Goal: Use online tool/utility

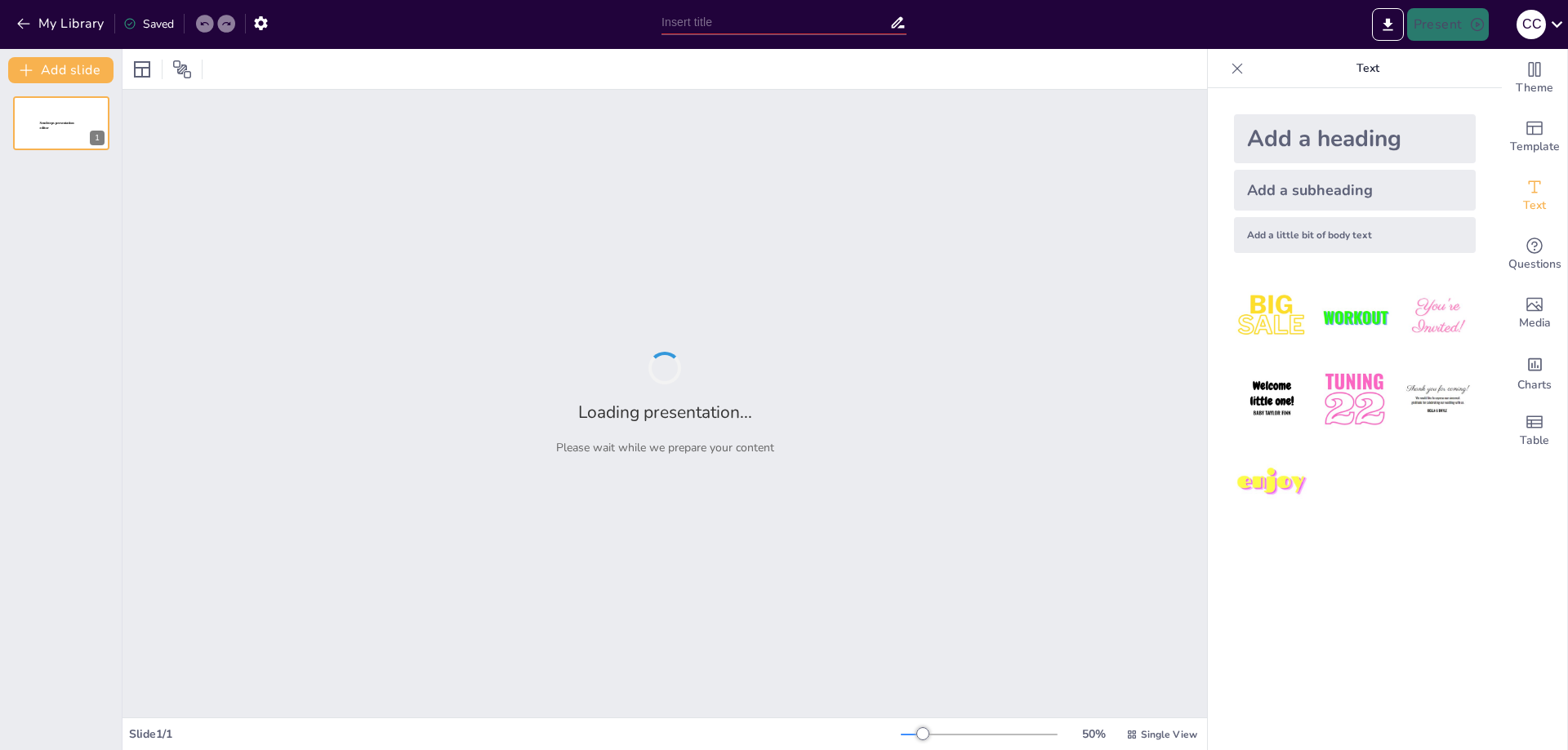
type input "Международные и национальные стандарты в регламентации: роль ISO 9001 и ГОСТ Р …"
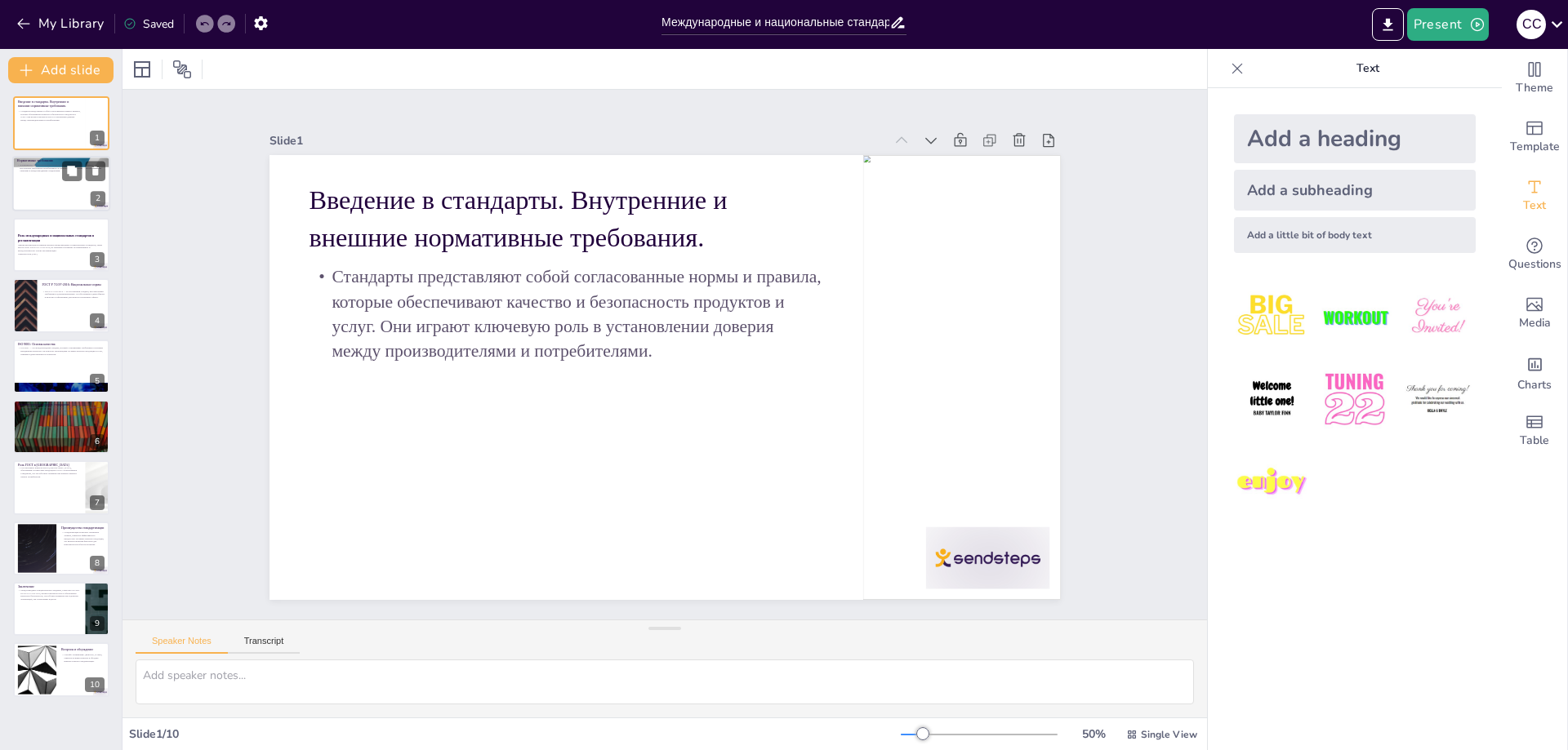
click at [34, 168] on p "Нормативные требования включают как внутренние, так и внешние стандарты. Внутре…" at bounding box center [61, 168] width 88 height 9
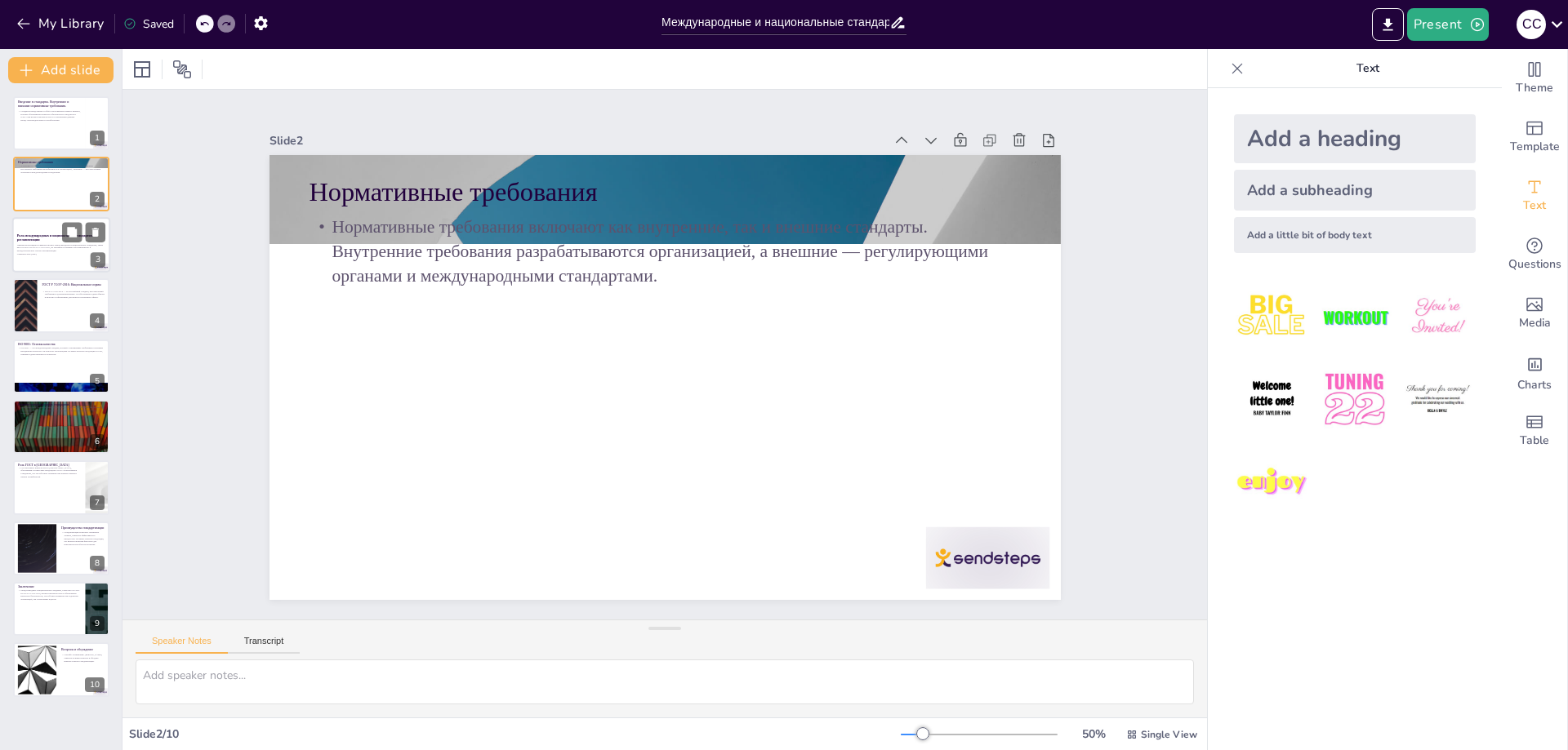
click at [41, 246] on p "Данная презентация посвящена анализу международных и национальных стандартов, т…" at bounding box center [61, 247] width 88 height 9
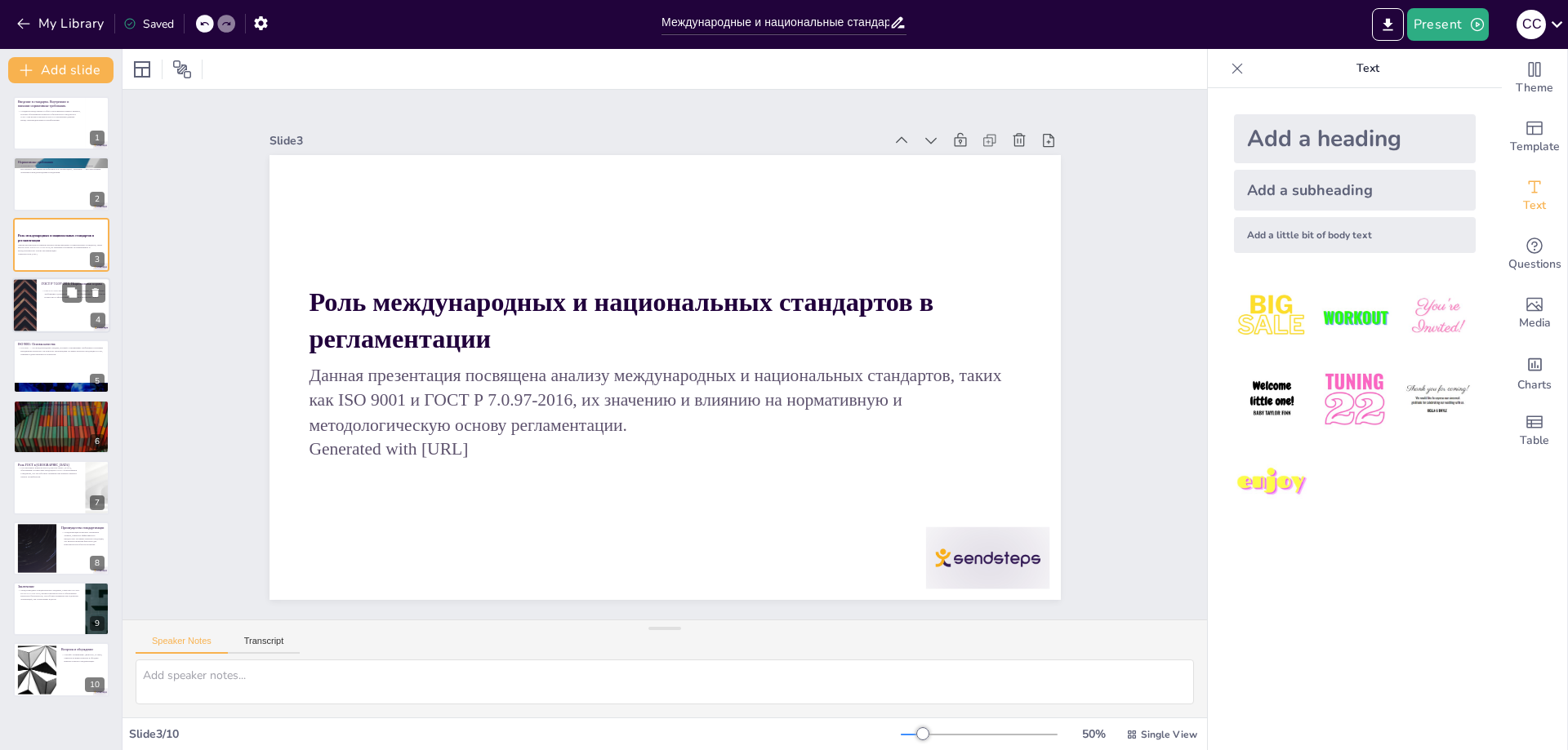
click at [49, 296] on p "ГОСТ Р 7.0.97-2016 — это российский стандарт, регулирующий требования к докумен…" at bounding box center [74, 294] width 64 height 9
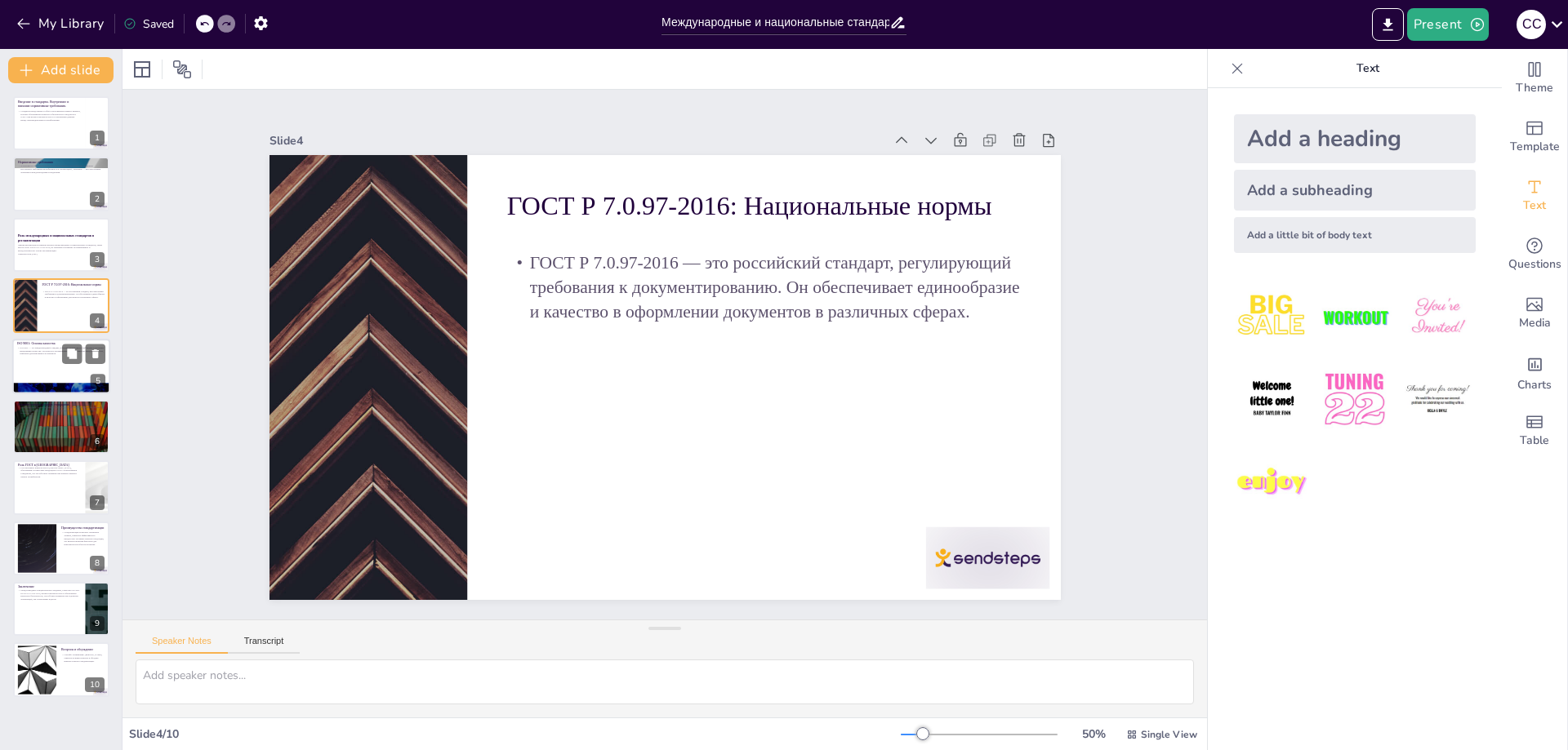
click at [50, 377] on div at bounding box center [61, 367] width 98 height 56
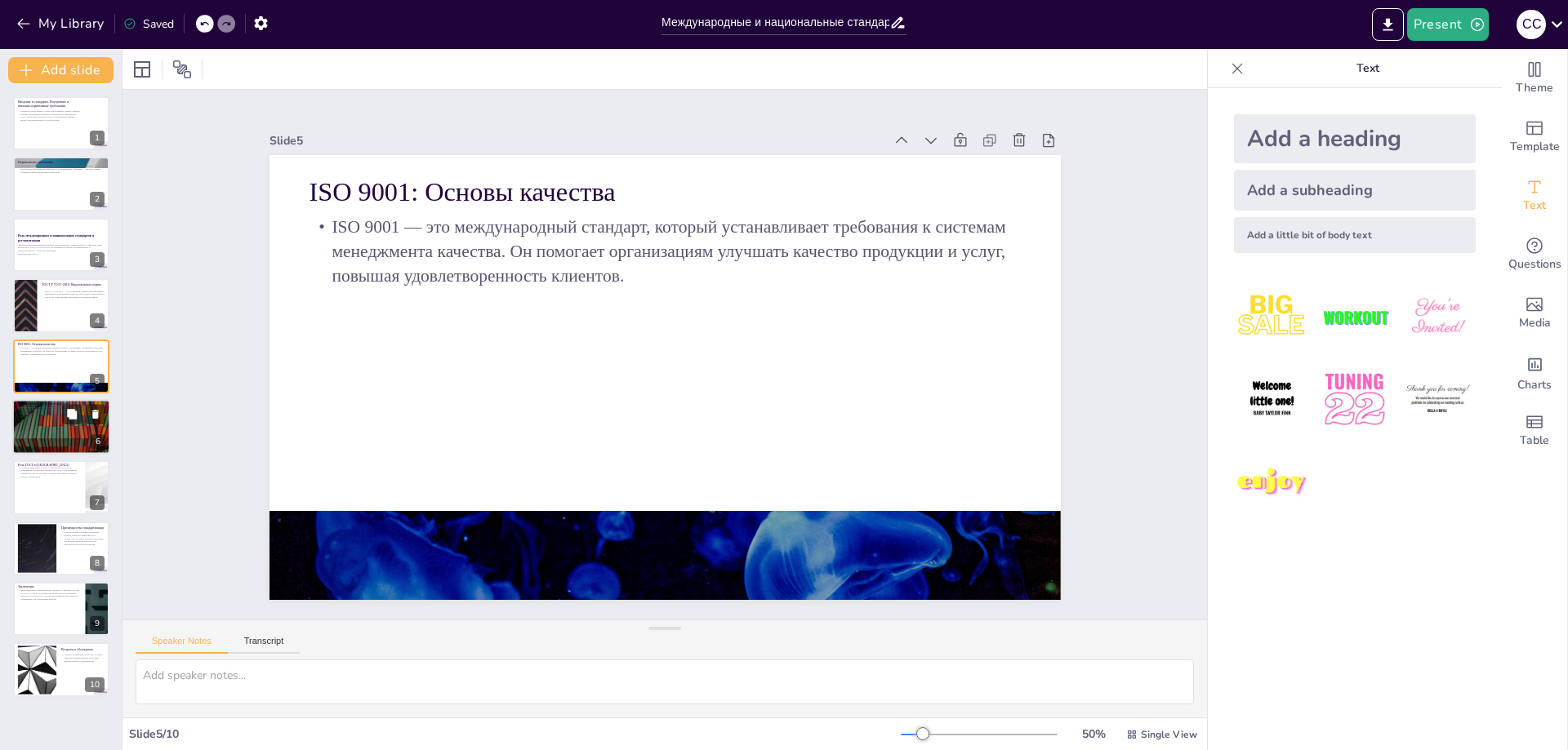
click at [48, 419] on div at bounding box center [61, 427] width 98 height 56
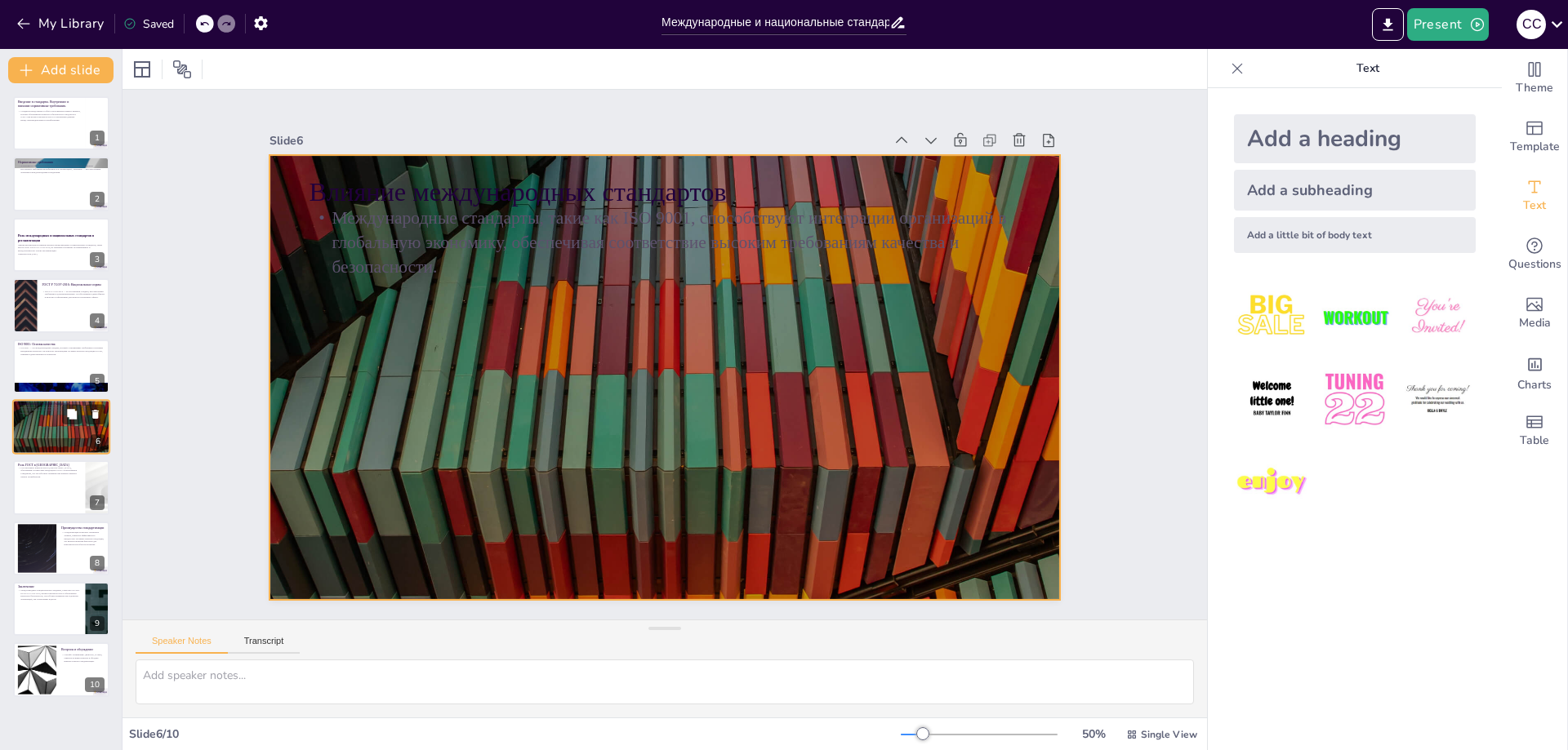
click at [47, 444] on div at bounding box center [61, 427] width 98 height 56
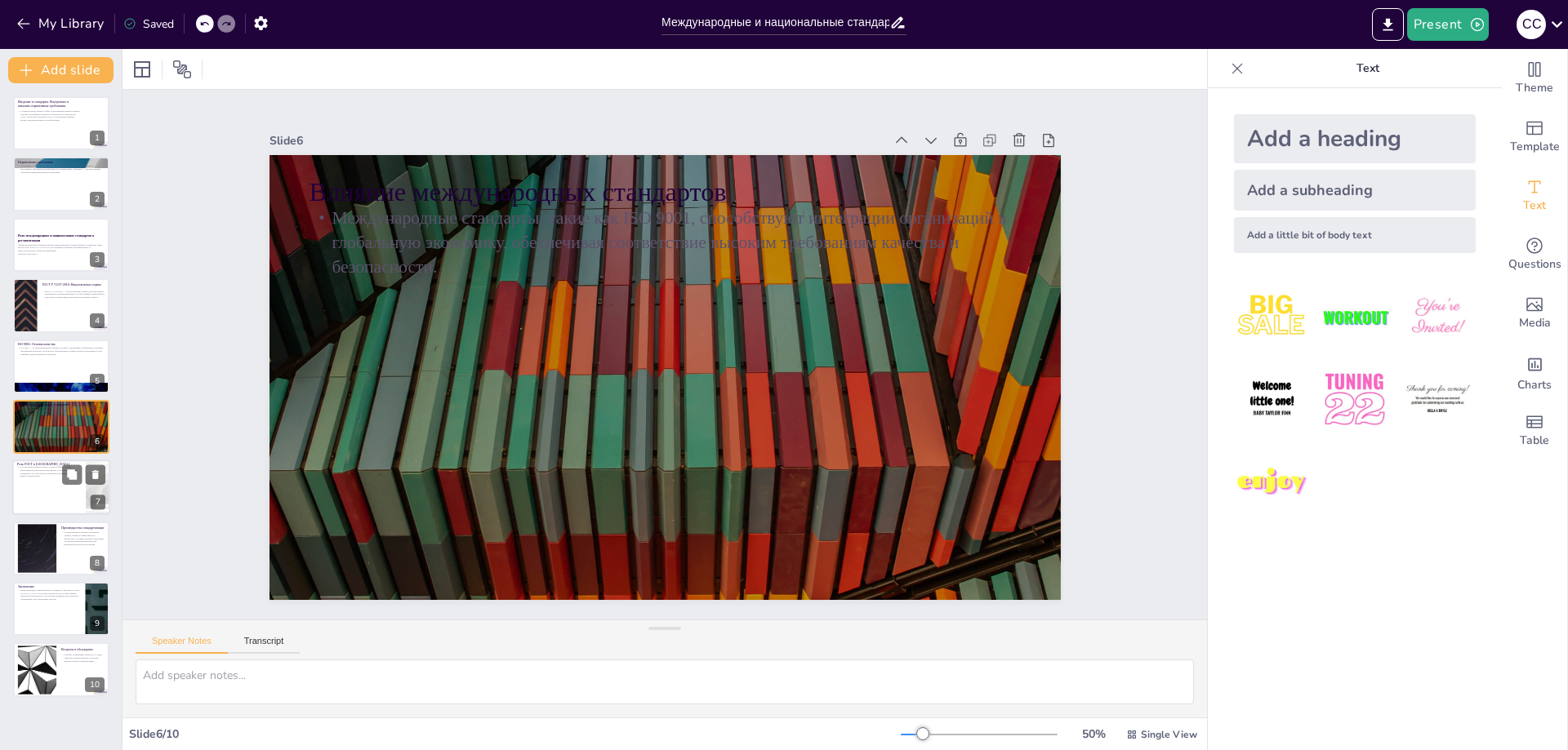
click at [47, 489] on div at bounding box center [61, 489] width 98 height 56
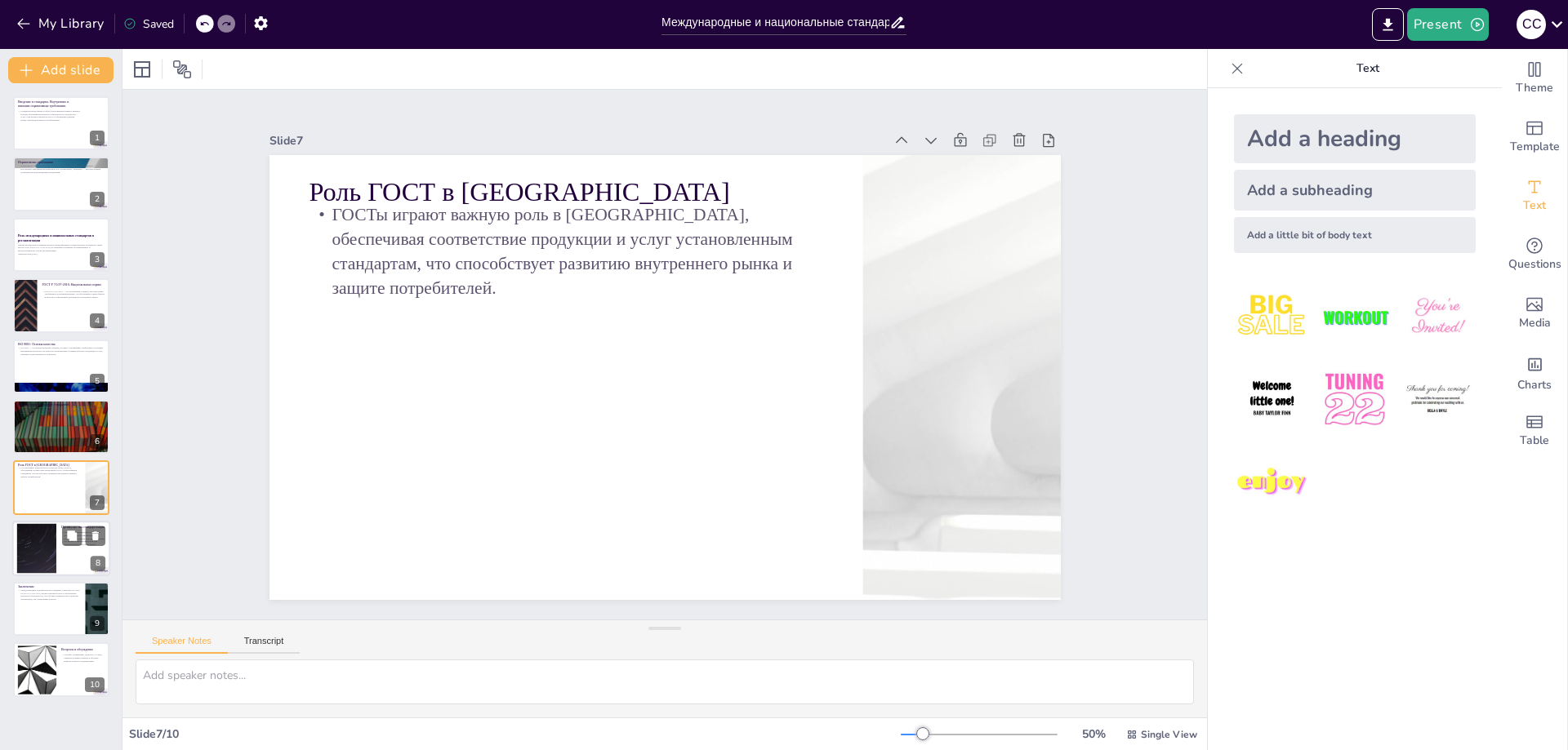
click at [44, 527] on div at bounding box center [37, 548] width 88 height 50
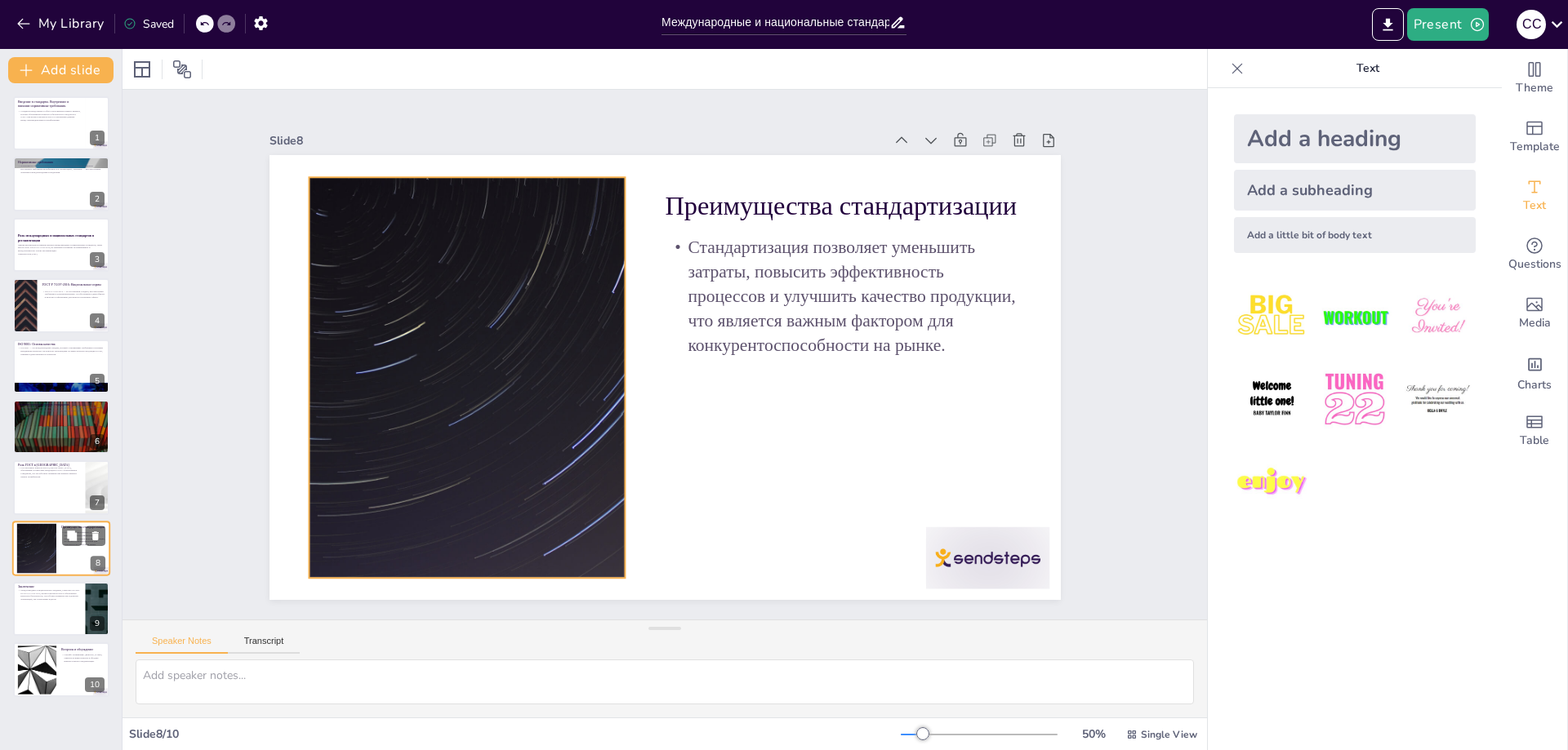
drag, startPoint x: 47, startPoint y: 566, endPoint x: 40, endPoint y: 573, distance: 9.8
click at [46, 565] on div at bounding box center [37, 548] width 88 height 50
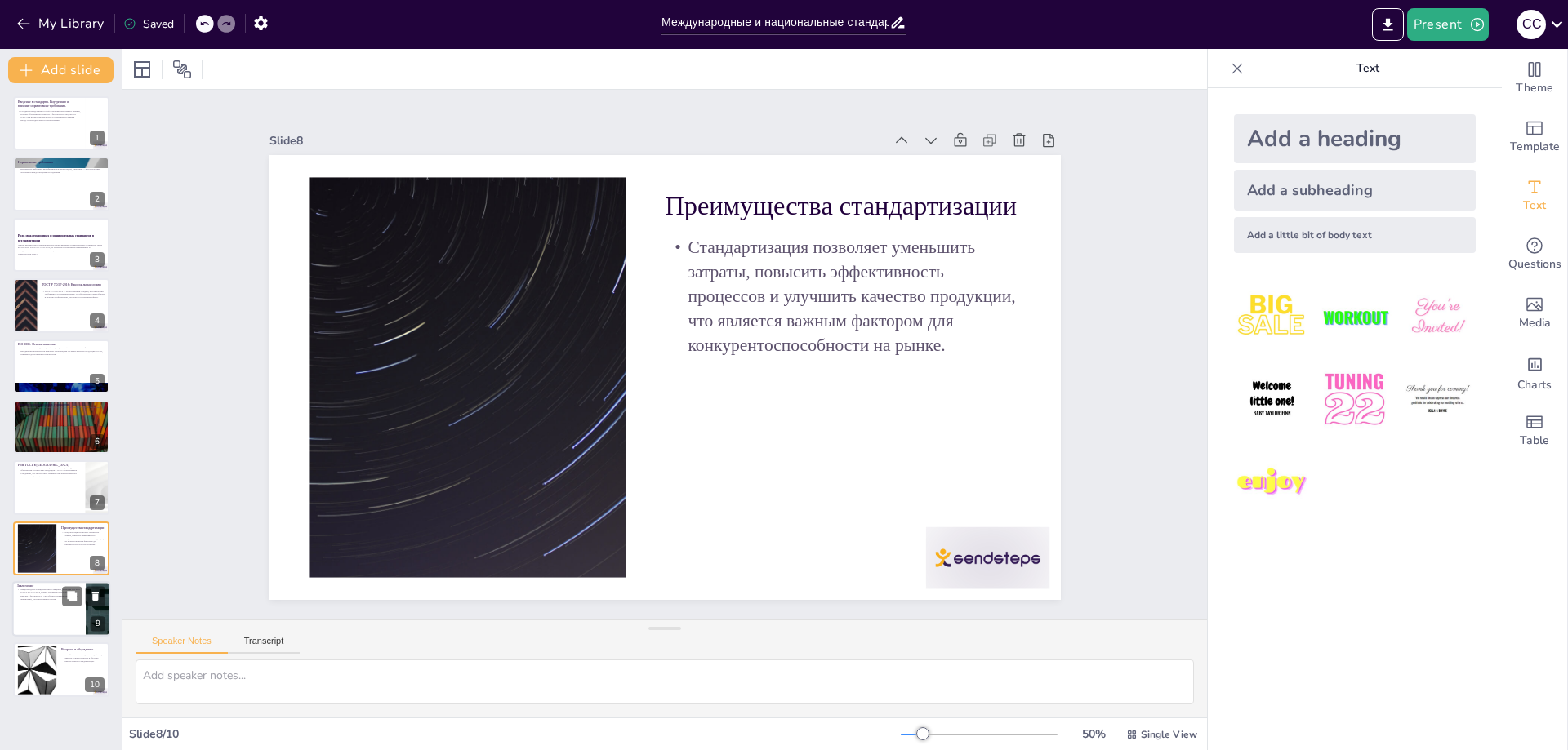
click at [38, 603] on div at bounding box center [61, 609] width 98 height 56
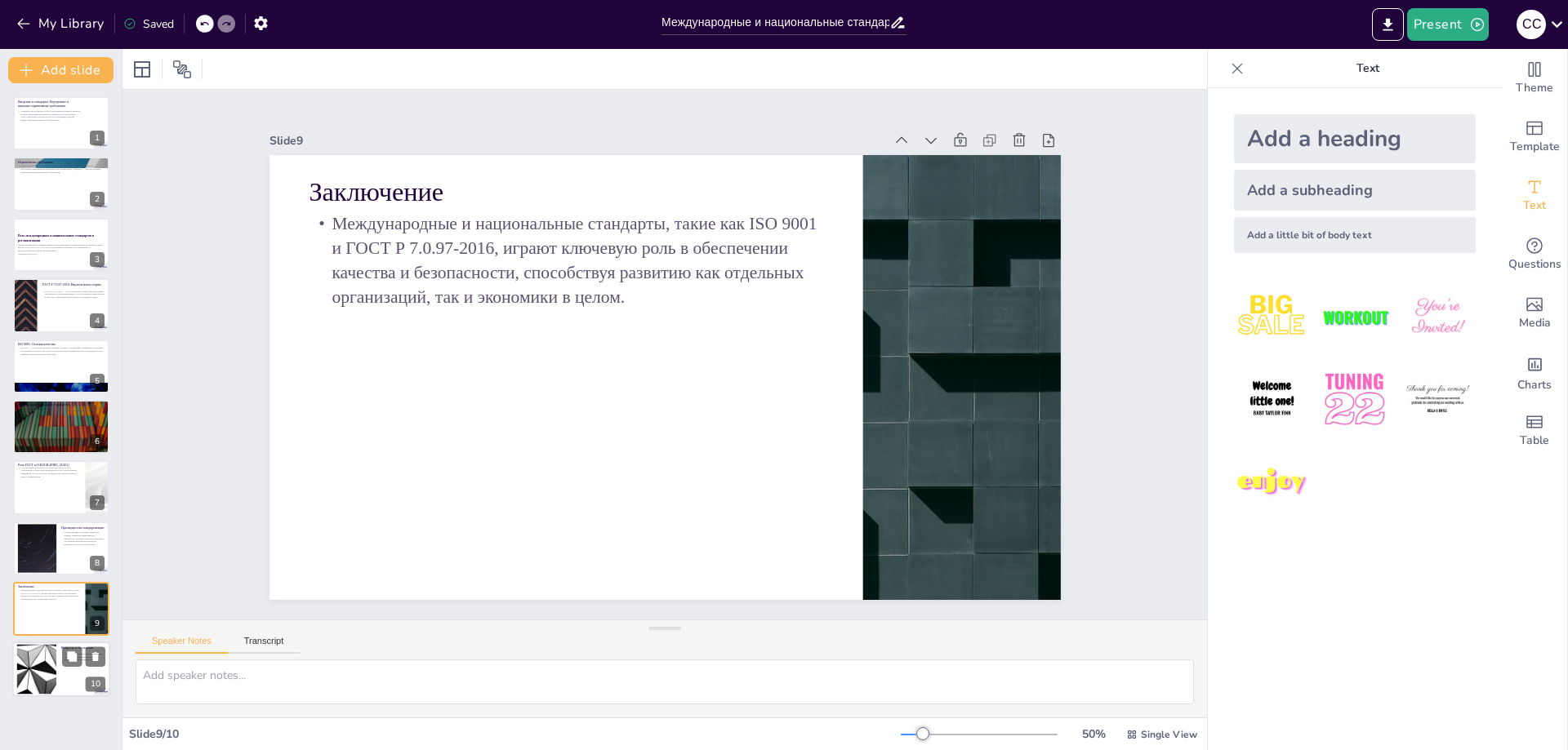
click at [42, 652] on div at bounding box center [37, 670] width 88 height 50
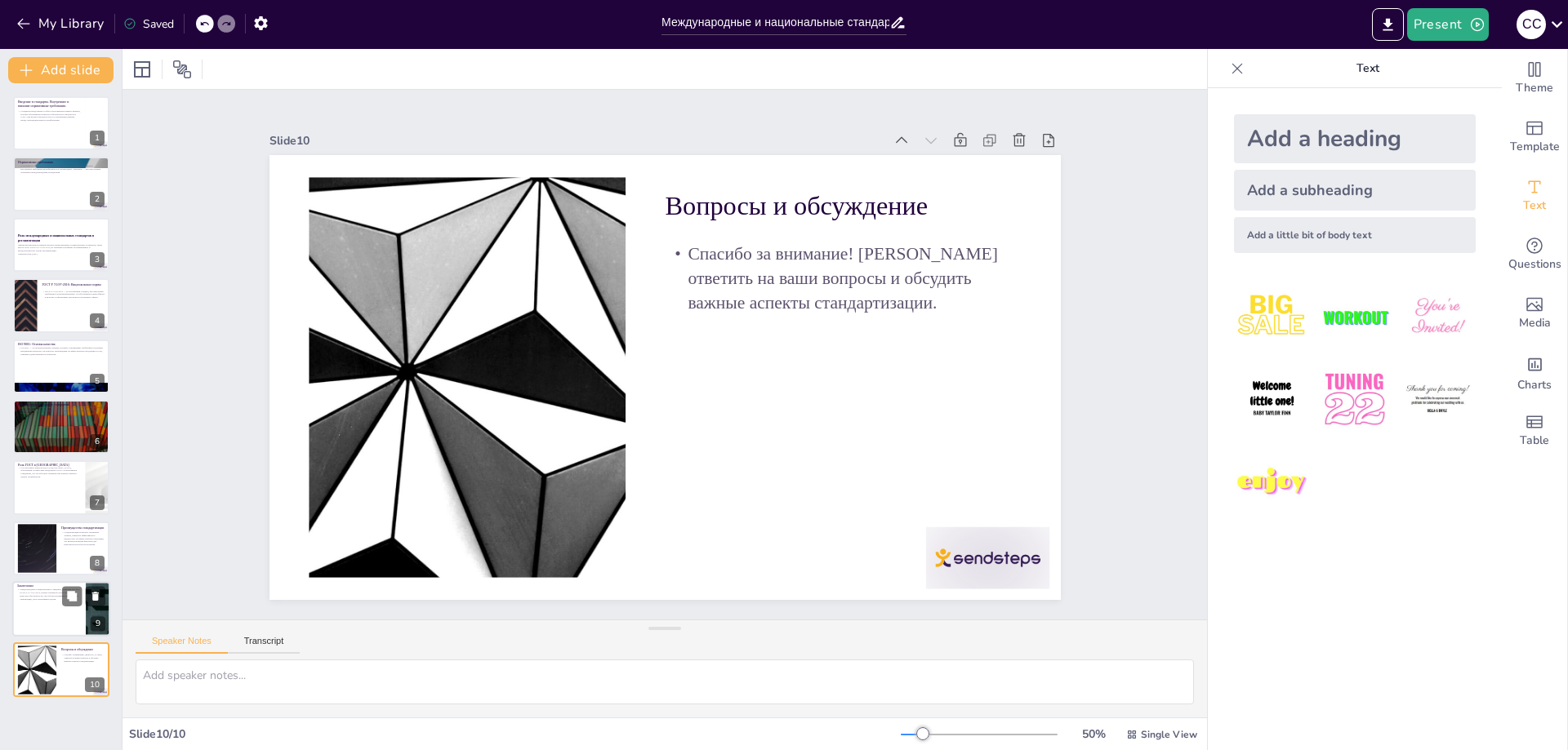
click at [41, 609] on div at bounding box center [61, 609] width 98 height 56
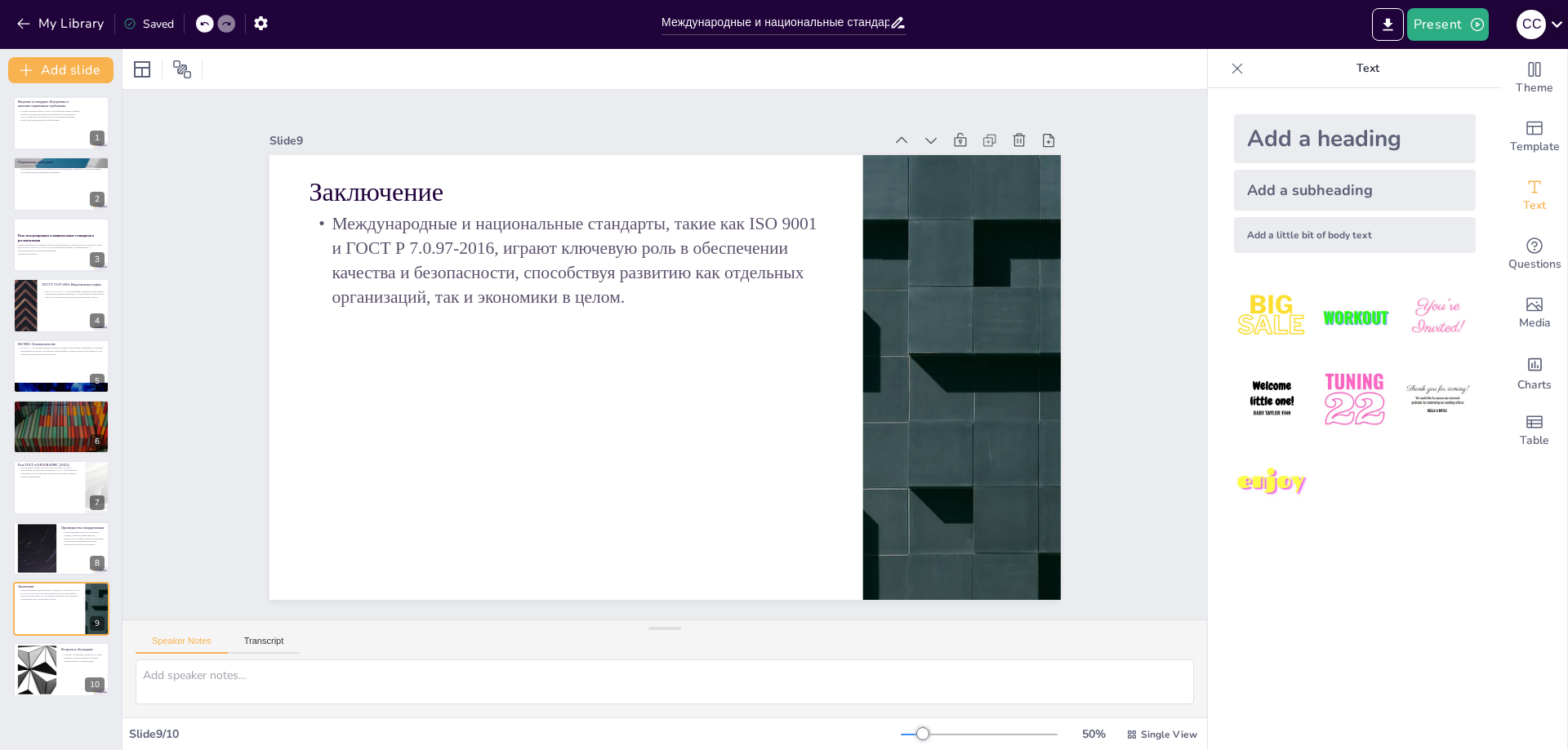
click at [1548, 17] on icon at bounding box center [1557, 24] width 22 height 22
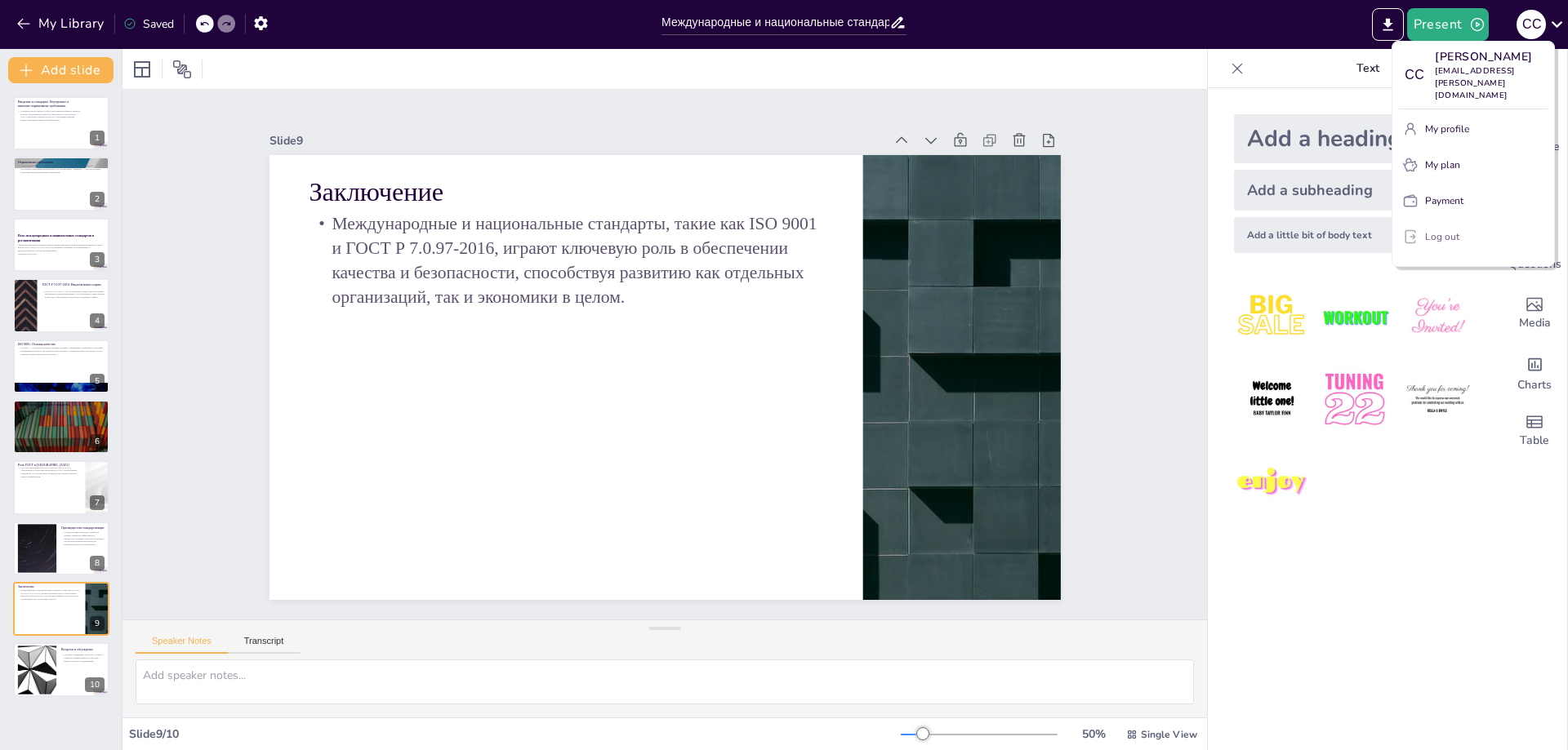
click at [1435, 229] on p "Log out" at bounding box center [1442, 236] width 34 height 15
